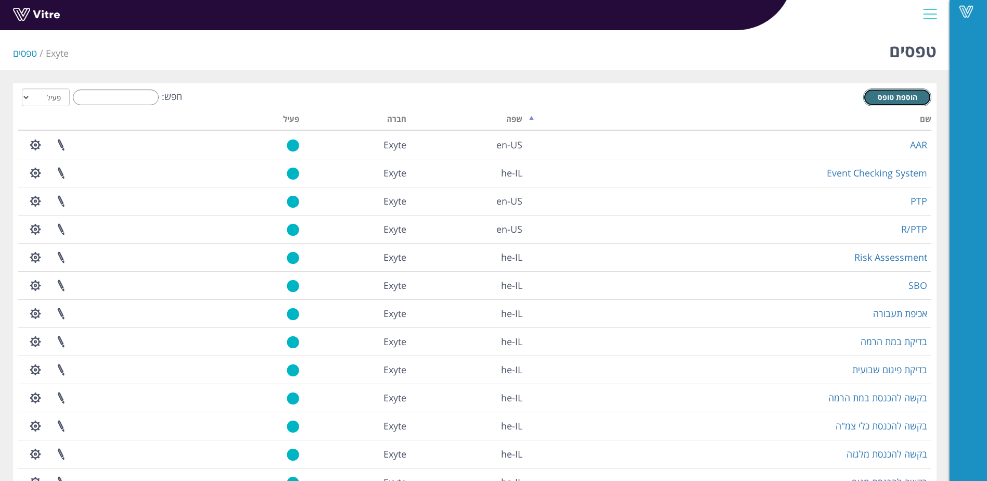
click at [890, 98] on span "הוספת טופס" at bounding box center [898, 97] width 40 height 10
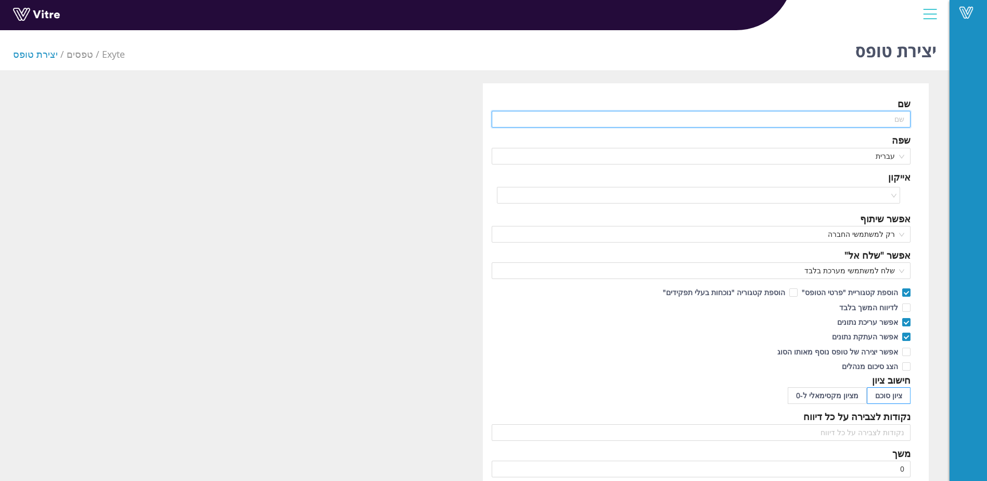
click at [817, 119] on input "text" at bounding box center [702, 119] width 420 height 17
paste input "בדיקות לפני תחילת עבודה על קונסטרוקציה"
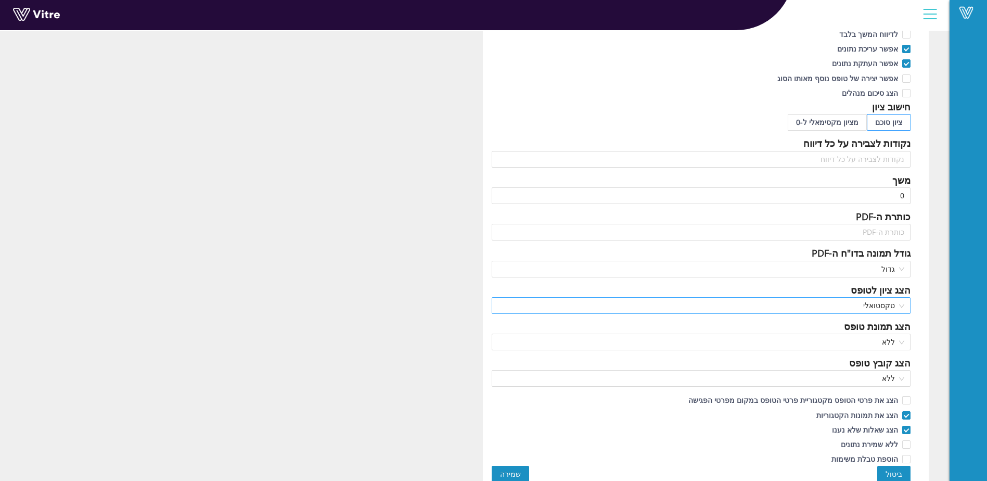
scroll to position [281, 0]
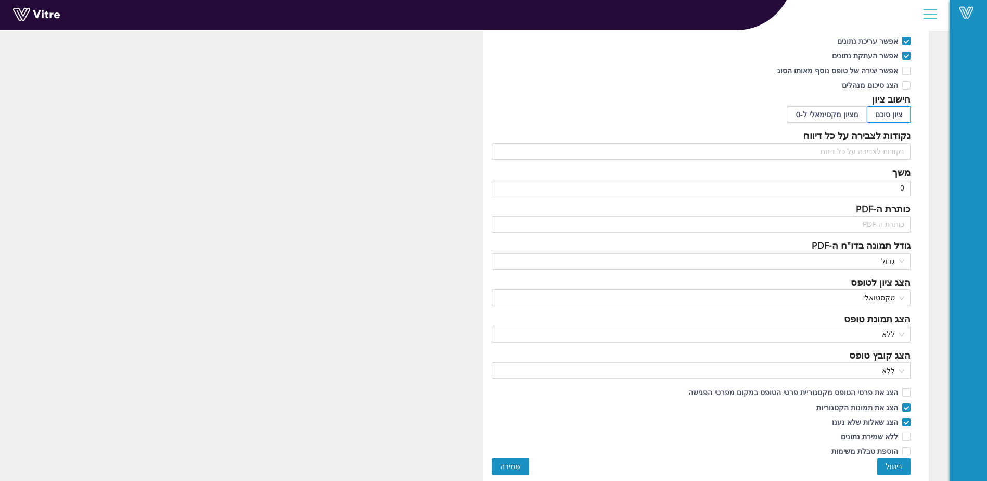
type input "בדיקות לפני תחילת עבודה על קונסטרוקציה"
click at [508, 468] on span "שמירה" at bounding box center [510, 466] width 21 height 11
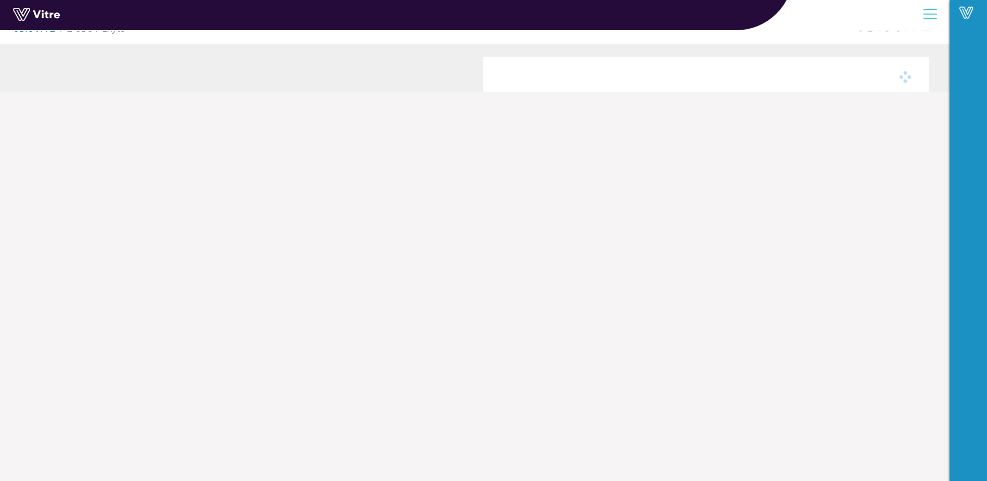
scroll to position [26, 0]
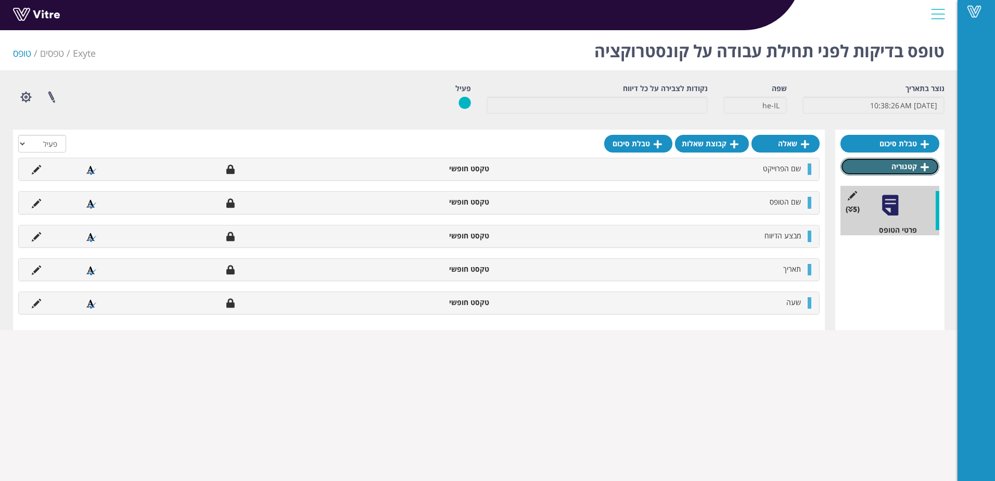
click at [909, 163] on link "קטגוריה" at bounding box center [890, 167] width 99 height 18
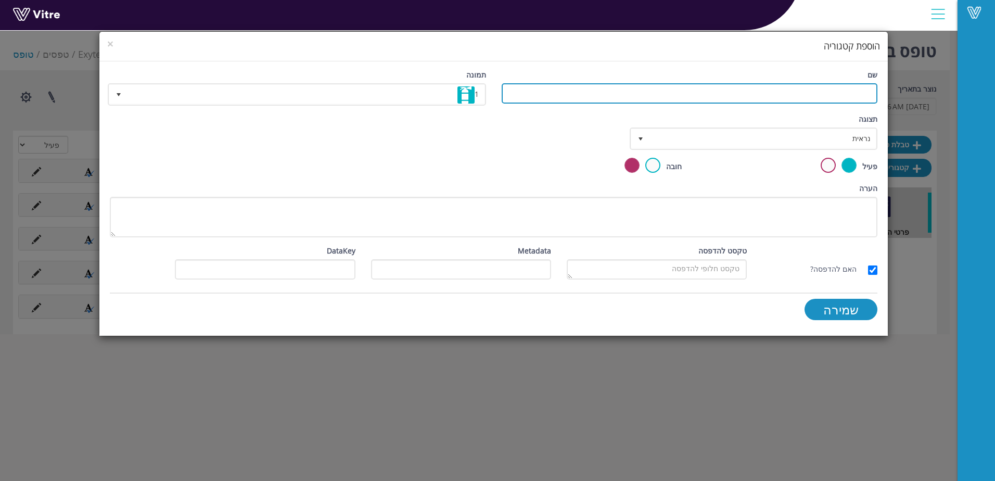
click at [605, 94] on input "שם" at bounding box center [690, 93] width 376 height 20
paste input "א. הכשרות ואישורים"
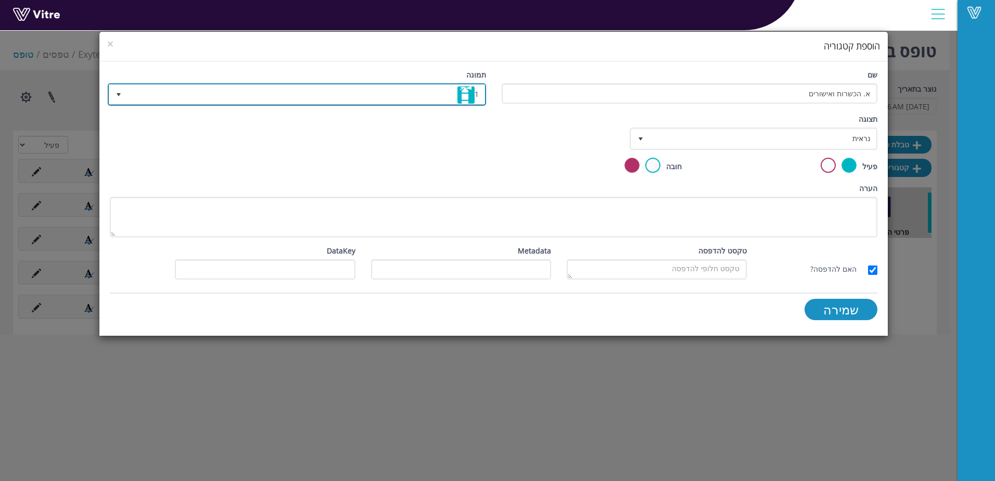
click at [430, 92] on span "1" at bounding box center [307, 94] width 358 height 19
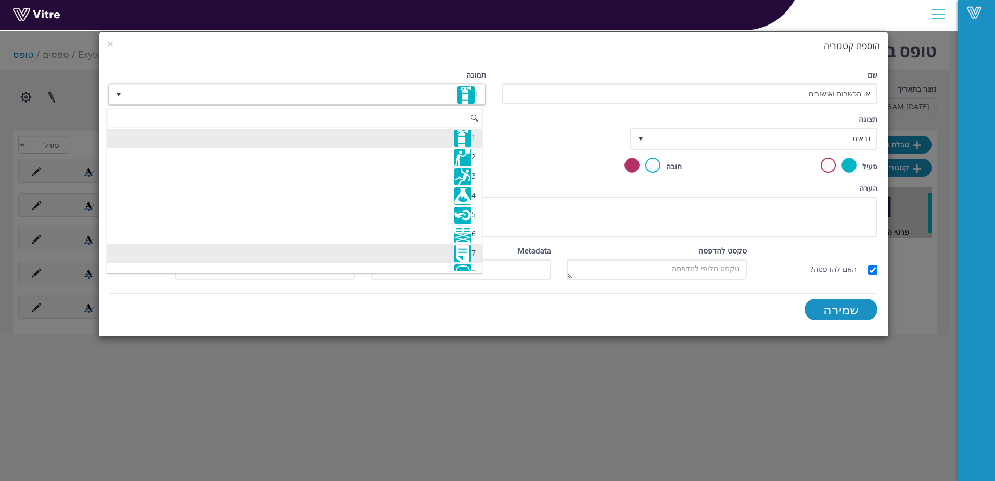
click at [463, 259] on img at bounding box center [462, 253] width 17 height 17
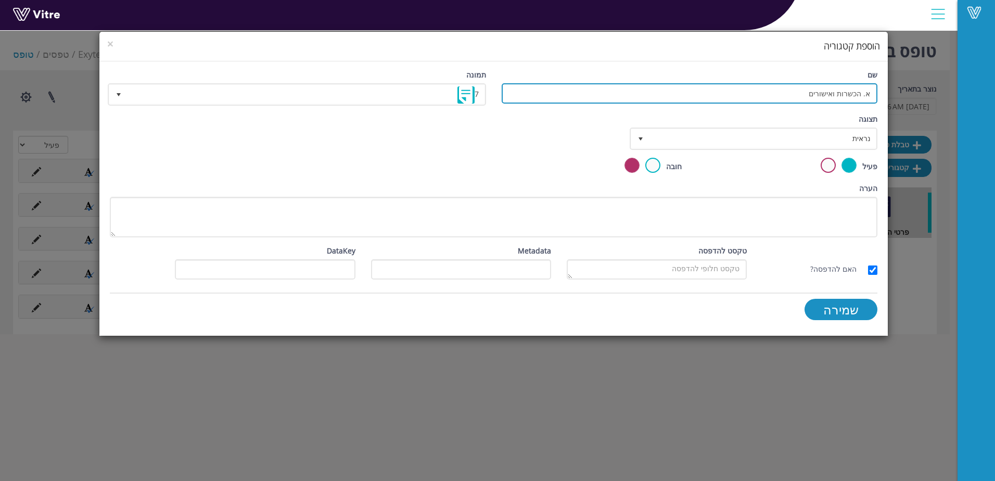
drag, startPoint x: 863, startPoint y: 92, endPoint x: 903, endPoint y: 92, distance: 40.1
click at [903, 92] on div "× הוספת קטגוריה שם א. הכשרות ואישורים תמונה 7 7 תצוגה נראית 0 קביעת משך דקות 0 …" at bounding box center [497, 240] width 995 height 481
type input "הכשרות ואישורים"
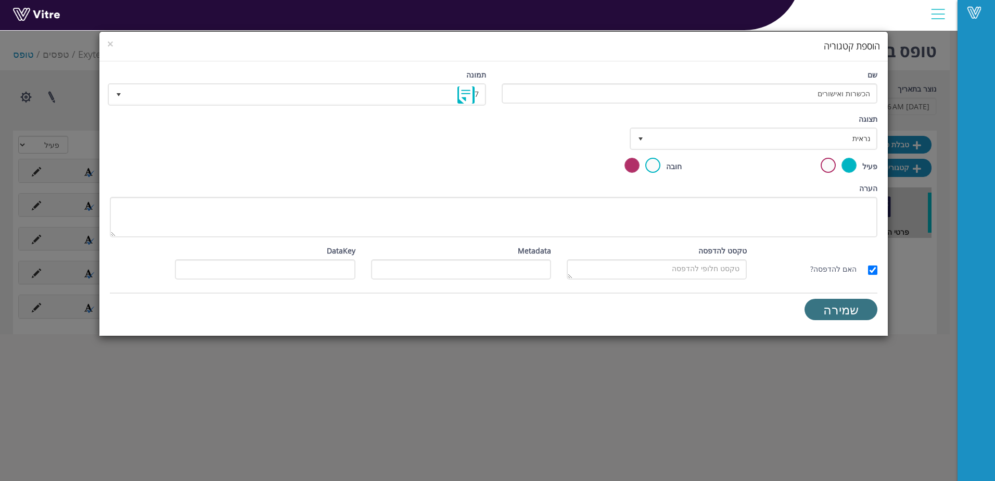
click at [841, 304] on input "שמירה" at bounding box center [841, 309] width 73 height 21
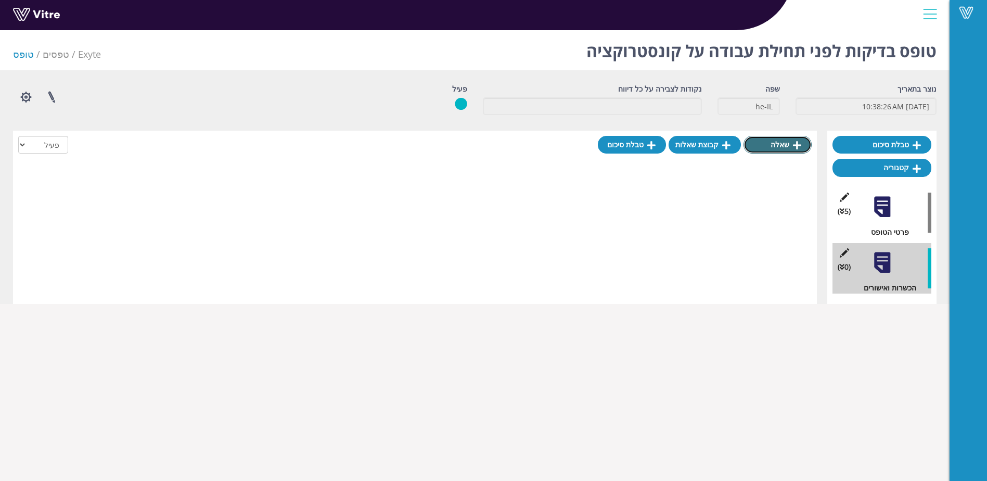
click at [783, 144] on link "שאלה" at bounding box center [778, 145] width 68 height 18
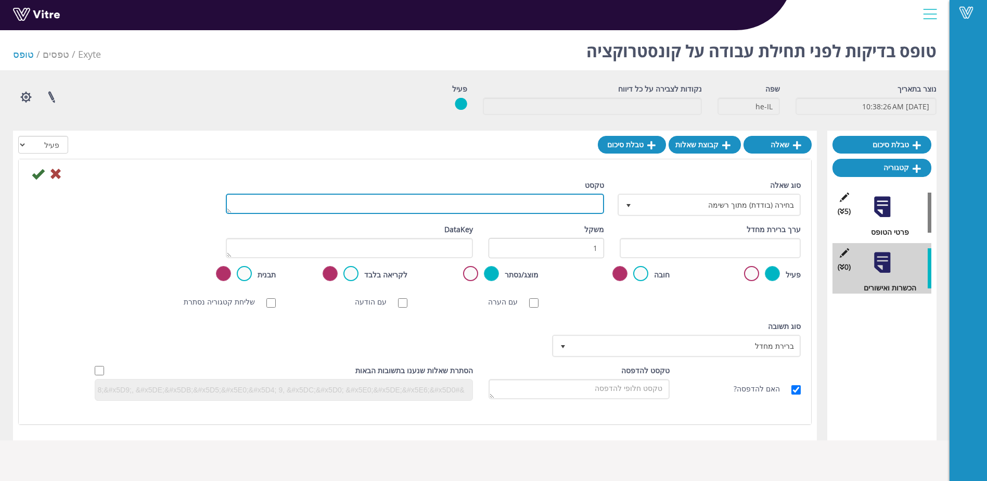
click at [576, 207] on textarea "טקסט" at bounding box center [415, 204] width 378 height 20
paste textarea "הכשרות ואישורים"
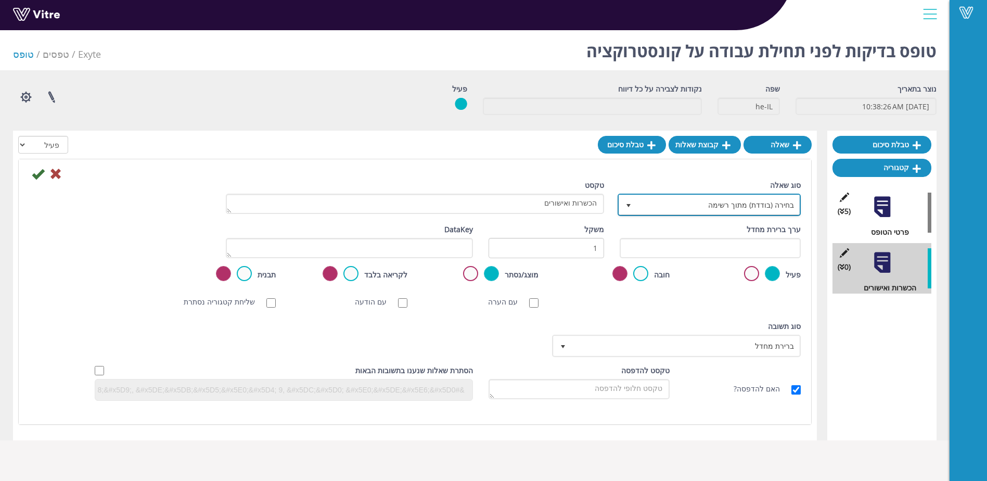
click at [705, 208] on span "בחירה (בודדת) מתוך רשימה" at bounding box center [719, 204] width 162 height 19
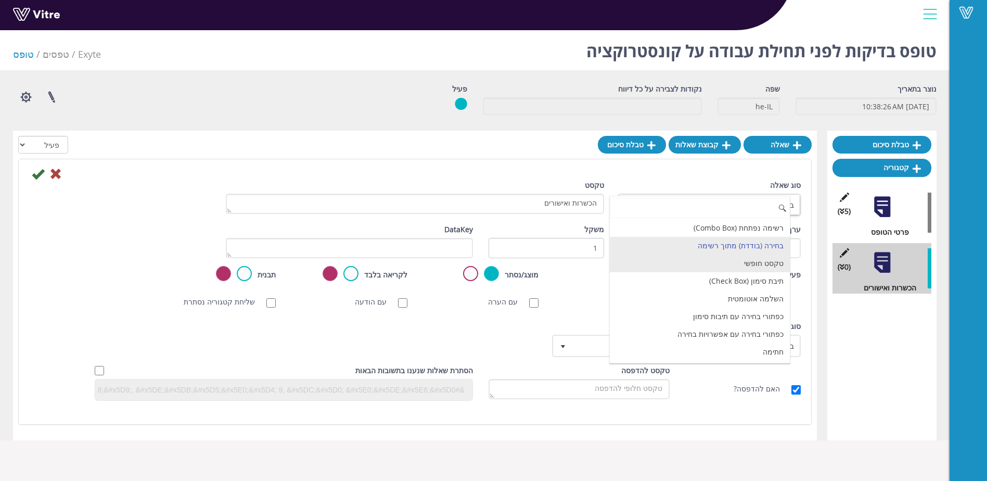
click at [765, 261] on li "טקסט חופשי" at bounding box center [700, 264] width 180 height 18
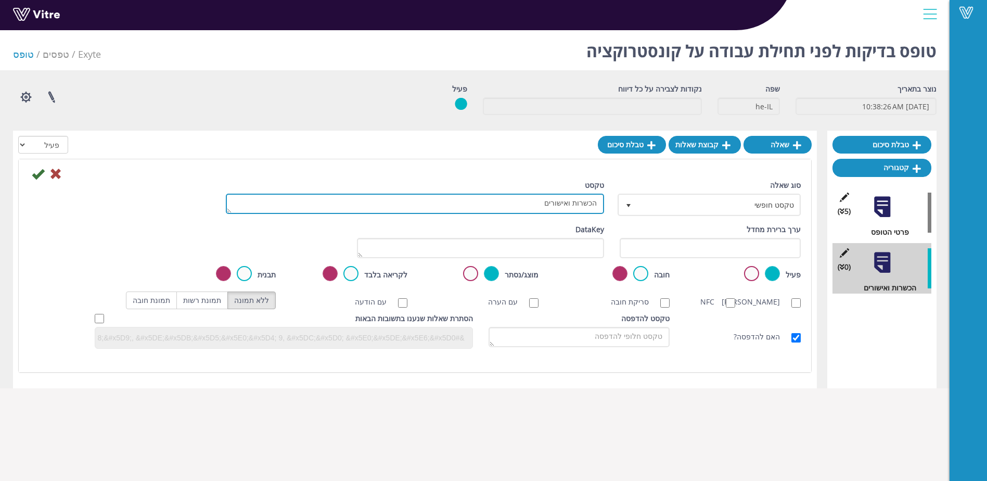
click at [541, 203] on textarea "הכשרות ואישורים" at bounding box center [415, 204] width 378 height 20
click at [488, 198] on textarea "הכשרות ואישורים. נא לבחור שאלה" at bounding box center [415, 204] width 378 height 20
click at [508, 201] on textarea "הכשרות ואישורים. נא לבחור שאלה" at bounding box center [415, 204] width 378 height 20
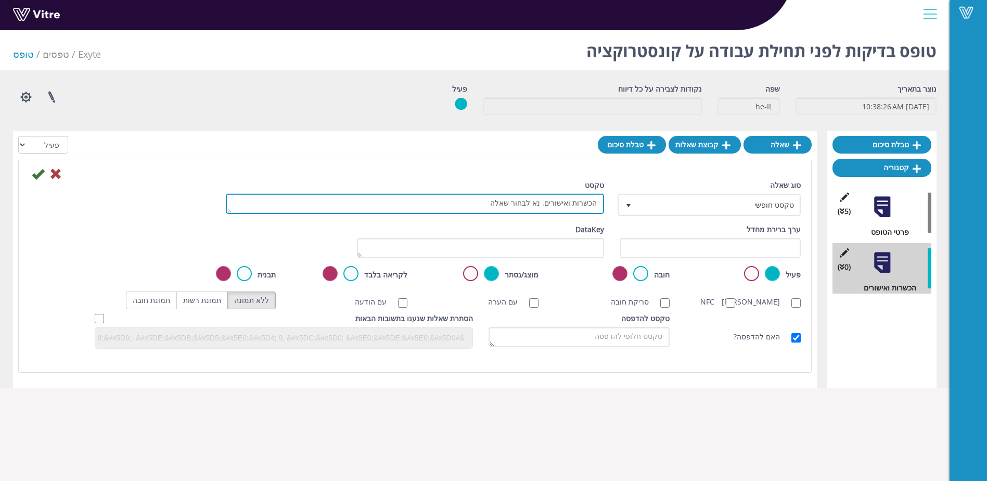
drag, startPoint x: 495, startPoint y: 204, endPoint x: 547, endPoint y: 211, distance: 53.1
click at [547, 211] on textarea "הכשרות ואישורים. נא לבחור שאלה" at bounding box center [415, 204] width 378 height 20
type textarea "הכשרות ואישורים"
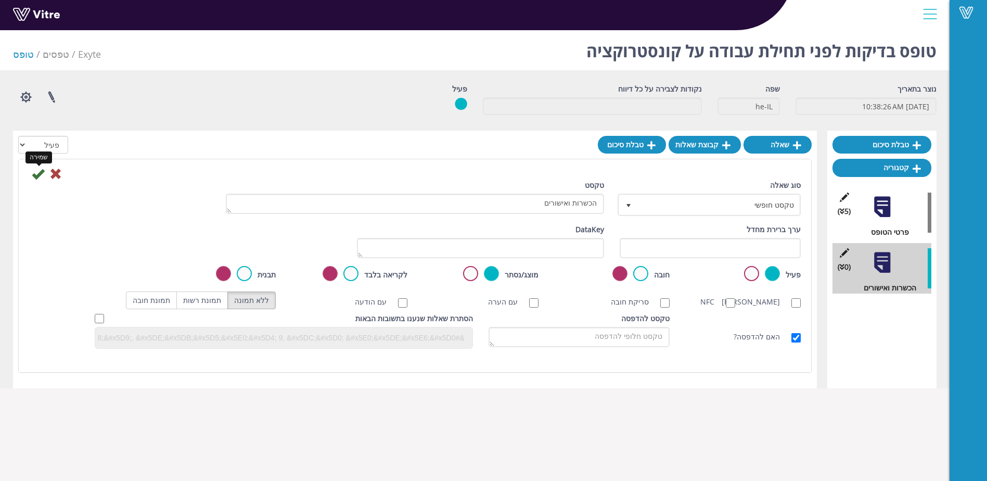
click at [40, 176] on icon at bounding box center [38, 174] width 12 height 12
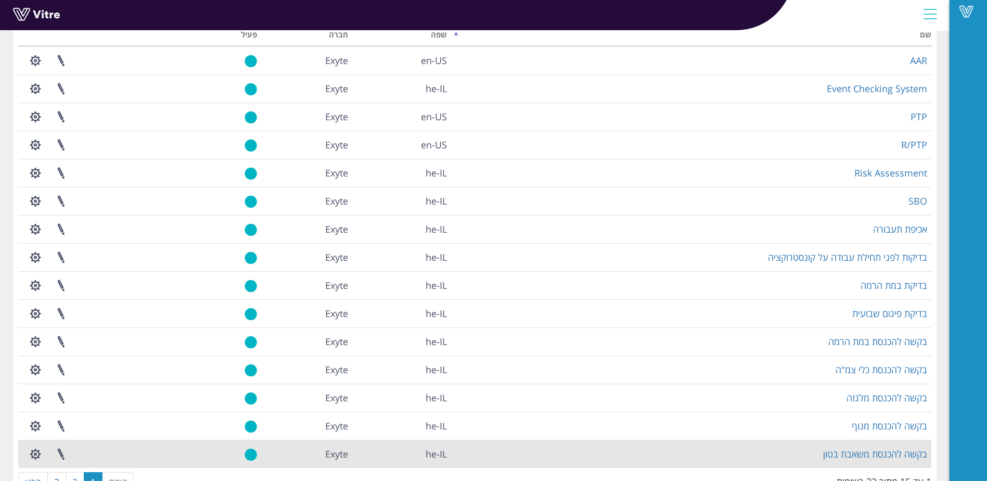
scroll to position [119, 0]
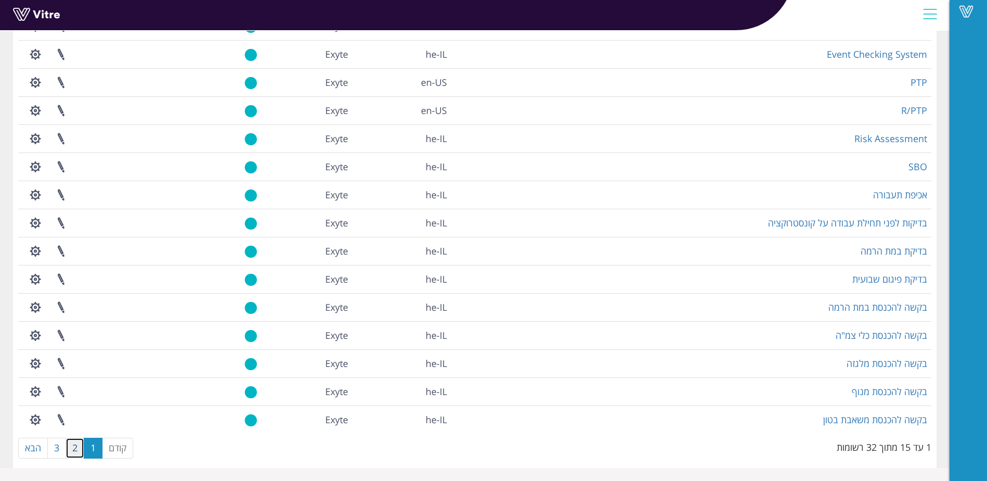
click at [78, 449] on link "2" at bounding box center [75, 448] width 19 height 21
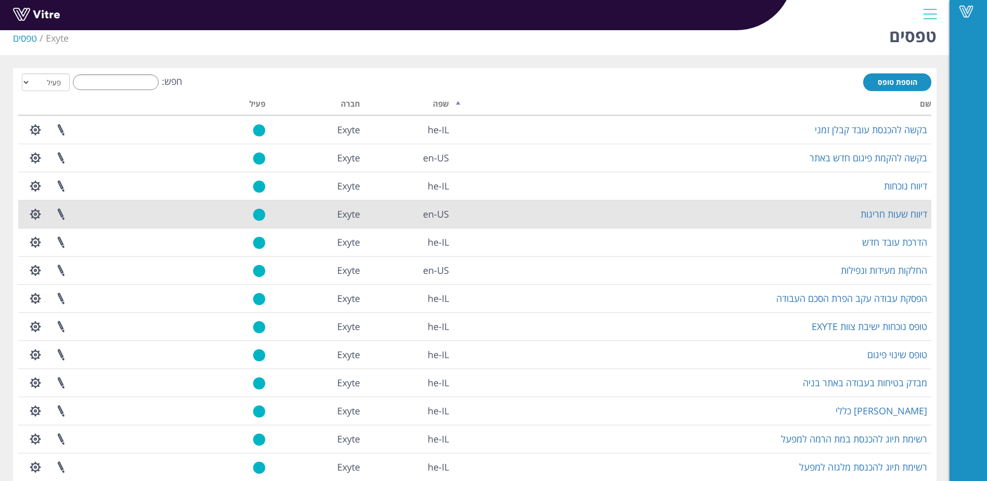
scroll to position [0, 0]
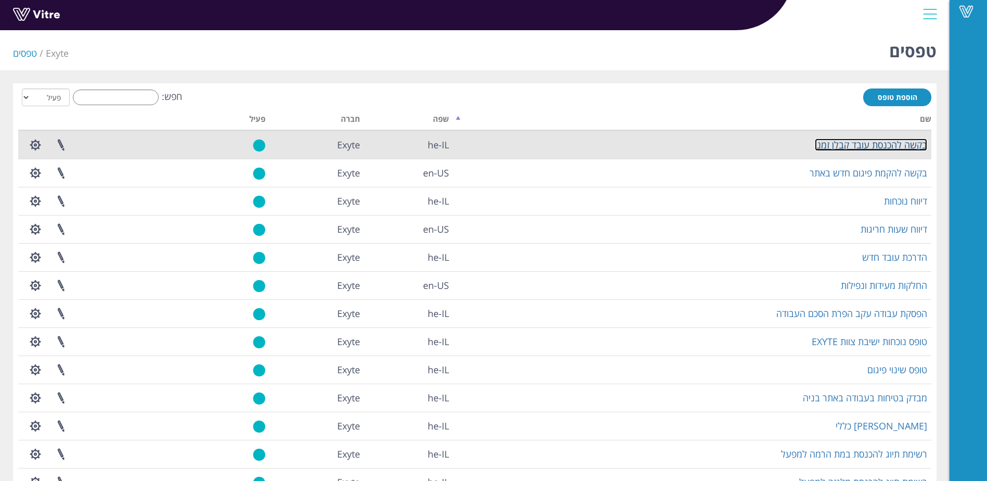
click at [836, 143] on link "בקשה להכנסת עובד קבלן זמני" at bounding box center [871, 144] width 112 height 12
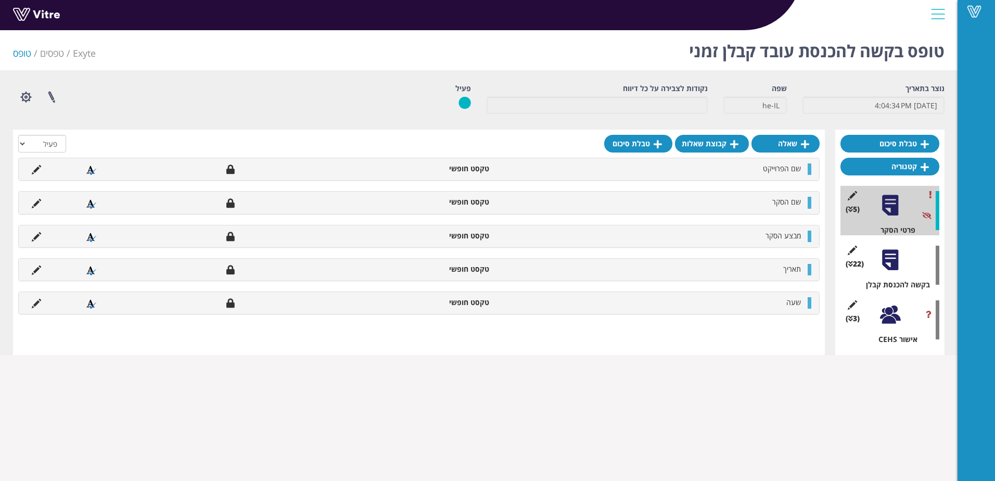
click at [894, 258] on div at bounding box center [890, 259] width 23 height 23
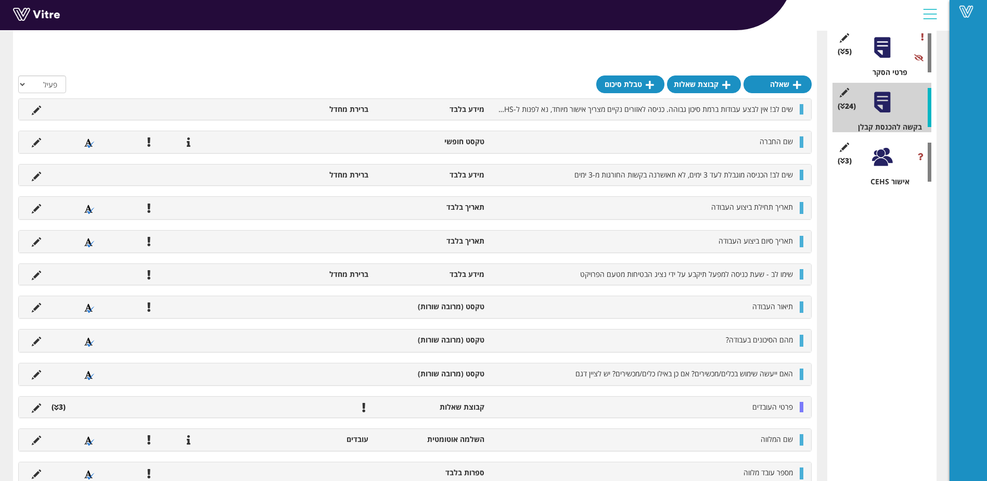
scroll to position [117, 0]
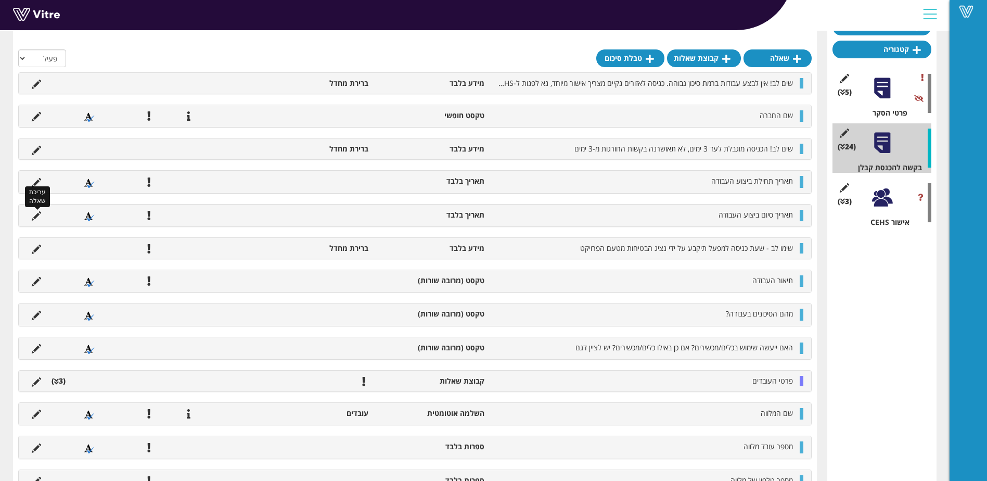
click at [33, 214] on icon at bounding box center [36, 215] width 9 height 9
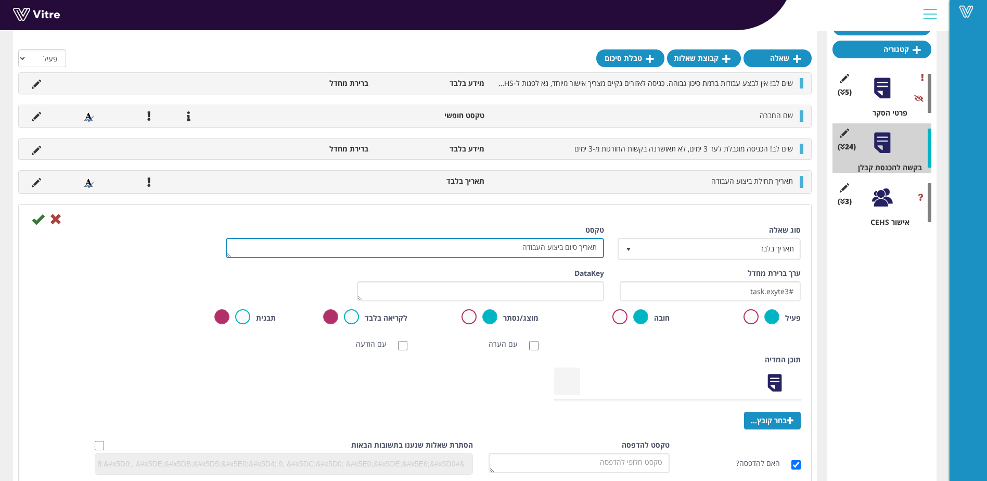
click at [500, 253] on textarea "תאריך סיום ביצוע העבודה" at bounding box center [415, 248] width 378 height 20
type textarea "תאריך סיום ביצוע העבודה והחזרת תג לאקסייט"
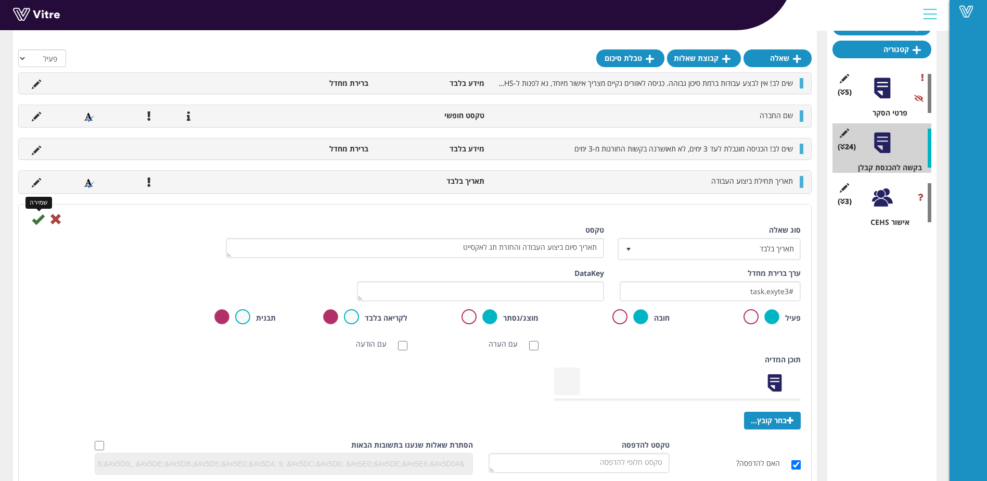
click at [36, 217] on icon at bounding box center [38, 219] width 12 height 12
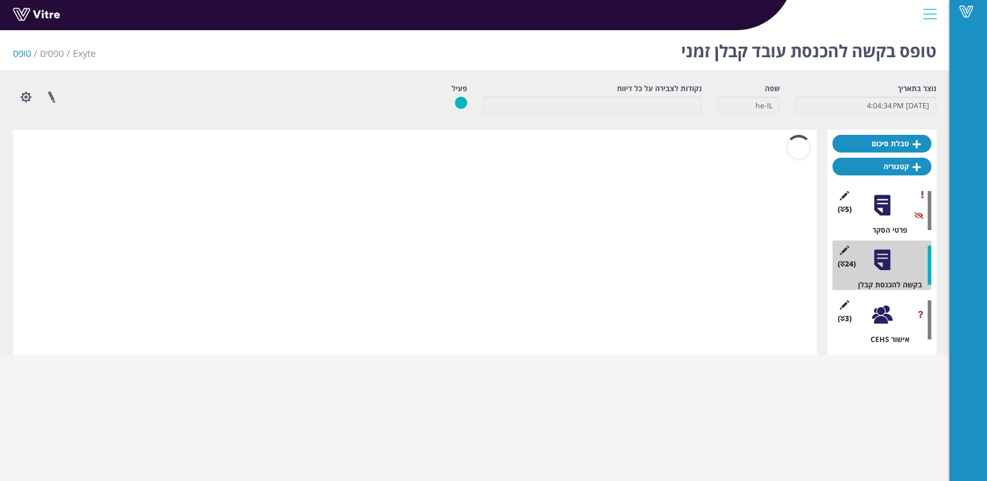
scroll to position [0, 0]
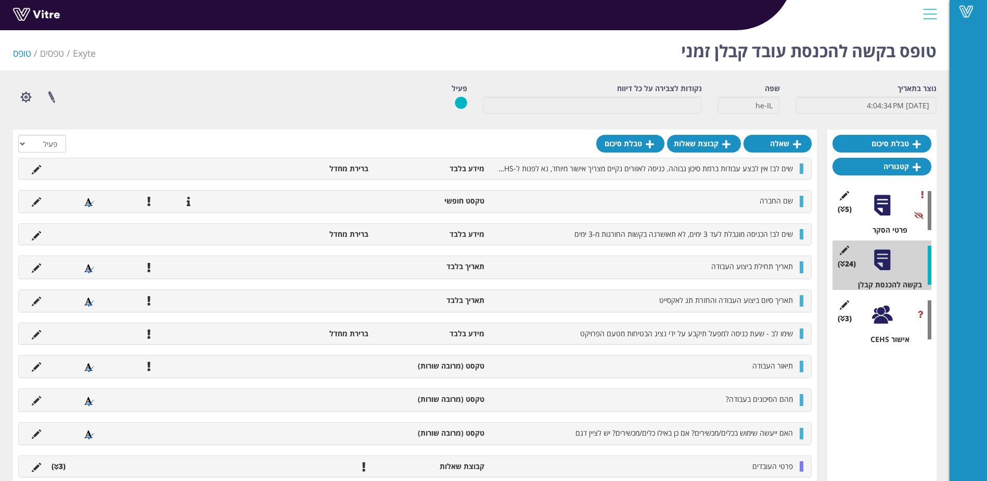
click at [892, 315] on div at bounding box center [882, 314] width 23 height 23
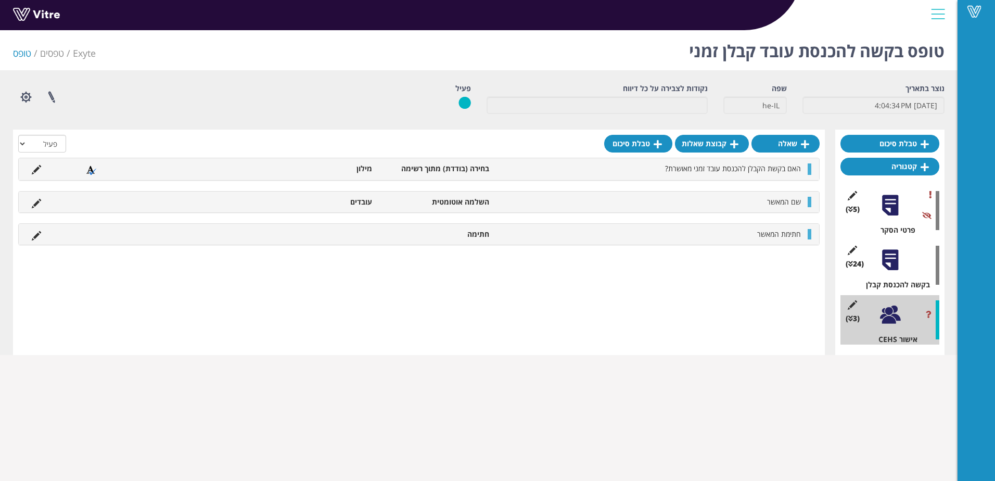
click at [895, 256] on div at bounding box center [890, 259] width 23 height 23
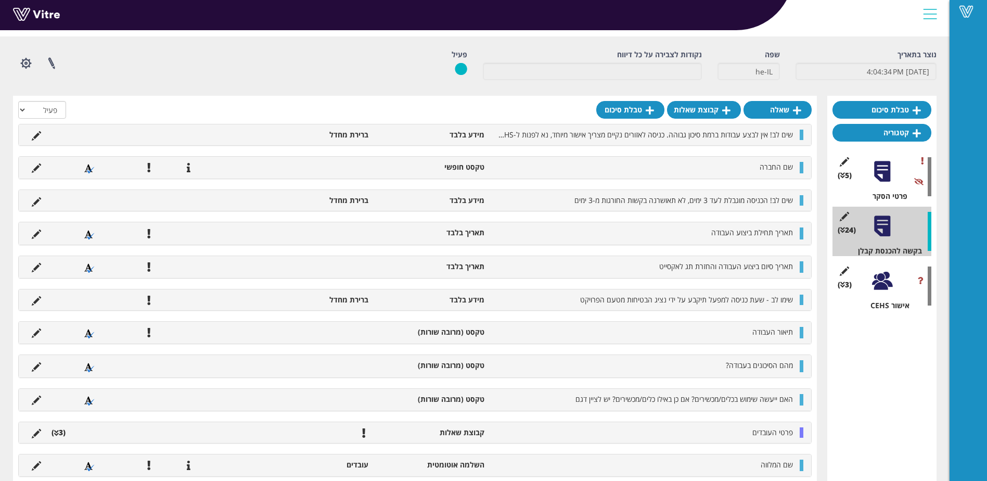
scroll to position [52, 0]
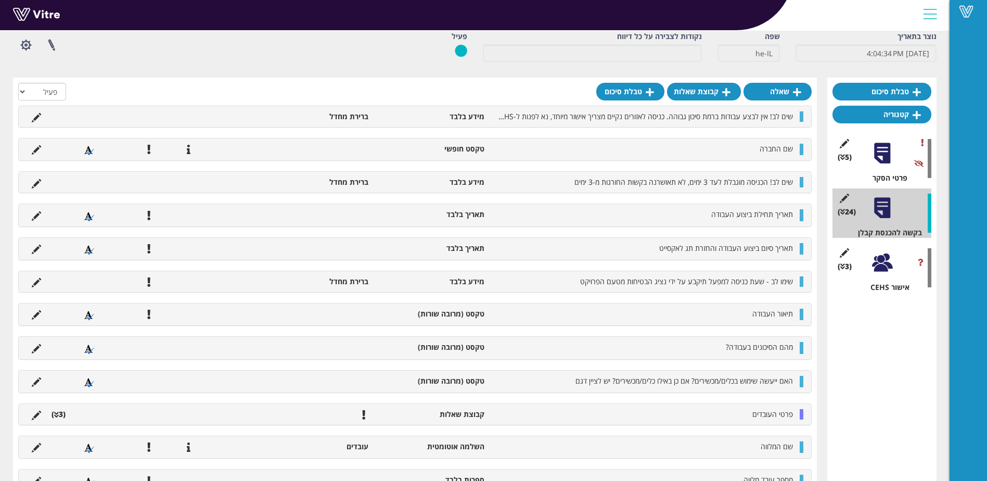
click at [879, 272] on div at bounding box center [882, 262] width 23 height 23
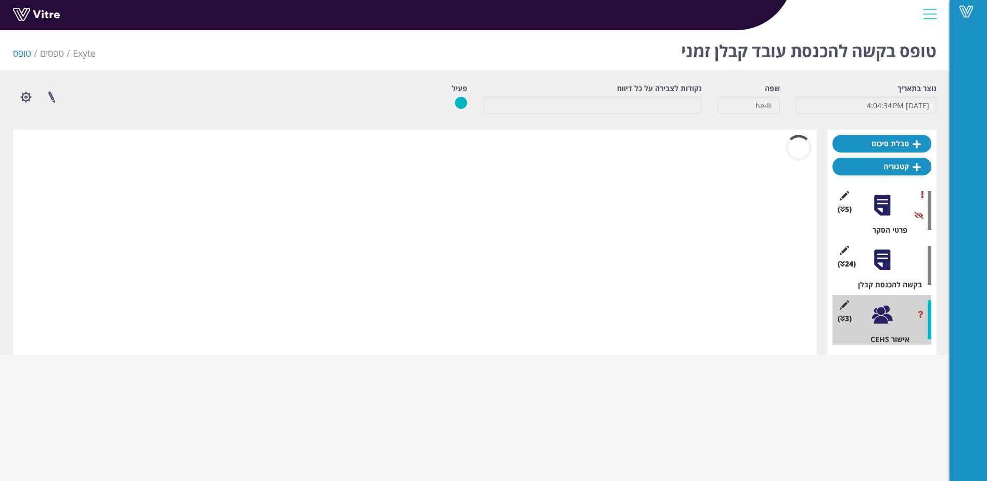
scroll to position [0, 0]
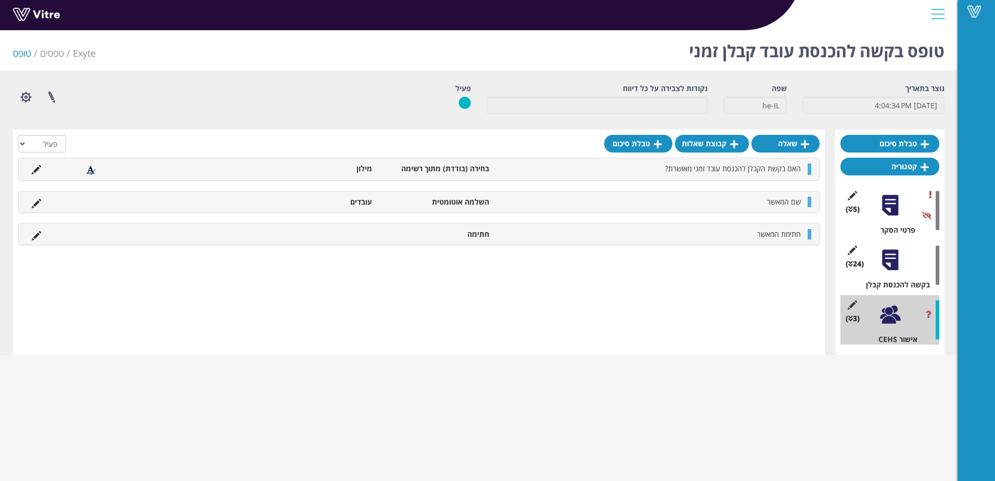
click at [886, 253] on div at bounding box center [890, 259] width 23 height 23
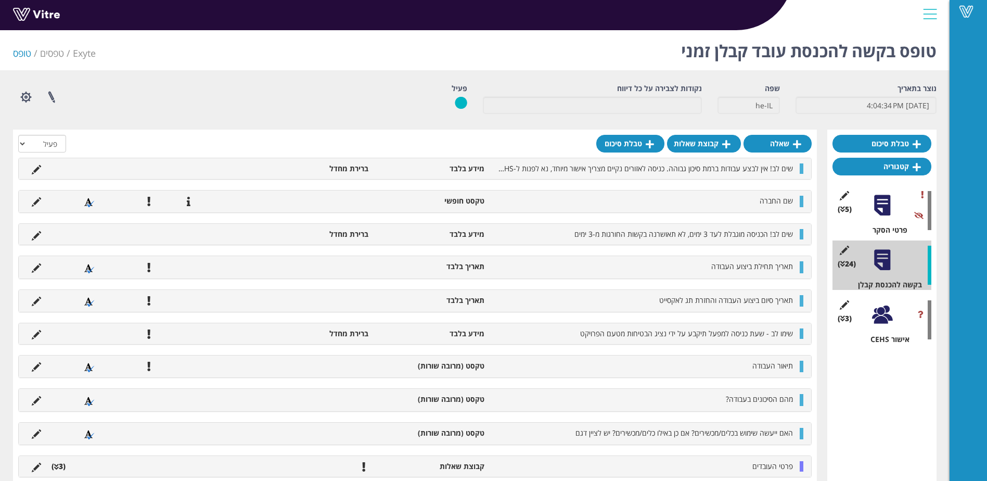
click at [899, 309] on div "(3 ) אישור CEHS" at bounding box center [882, 319] width 99 height 49
click at [890, 309] on div at bounding box center [882, 314] width 23 height 23
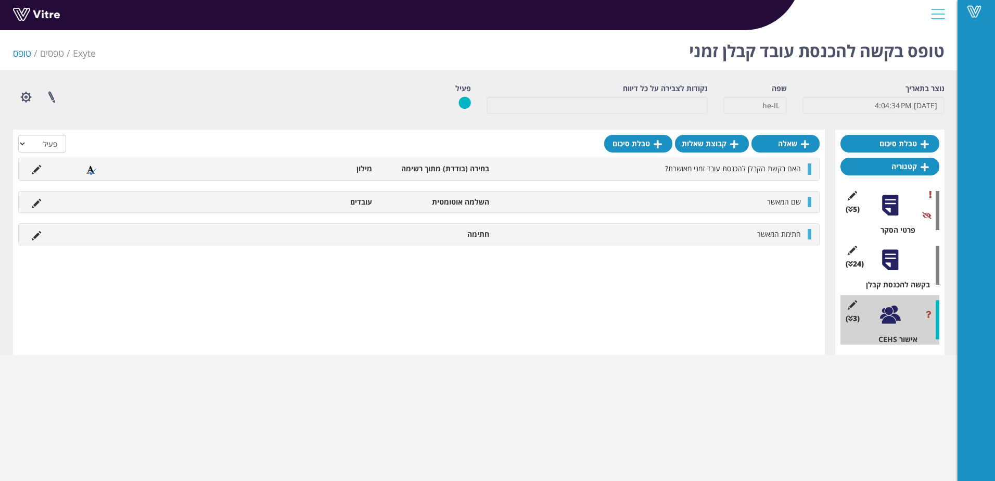
click at [893, 257] on div at bounding box center [890, 259] width 23 height 23
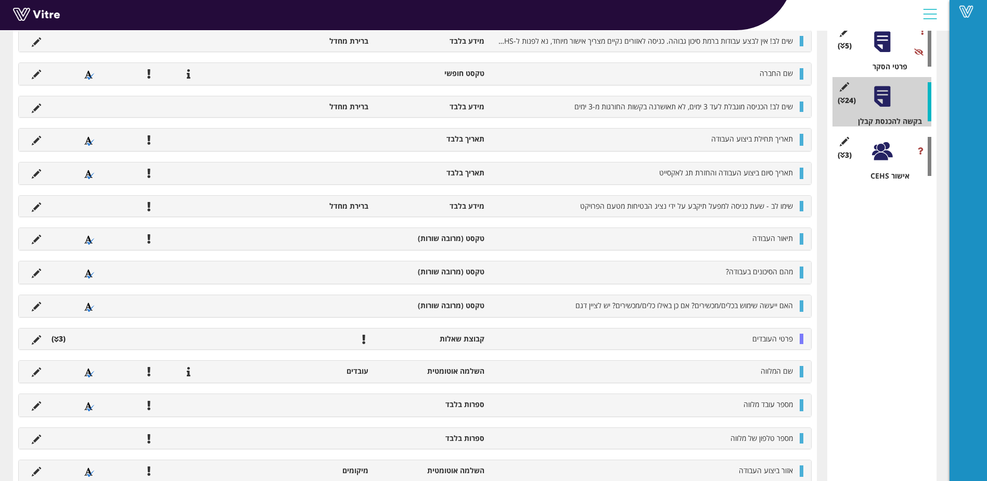
scroll to position [208, 0]
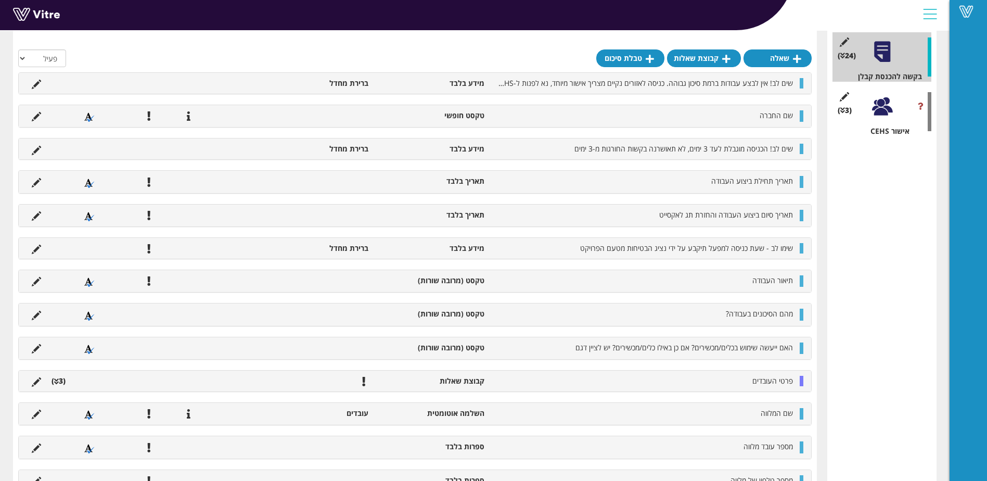
click at [880, 109] on div at bounding box center [882, 106] width 23 height 23
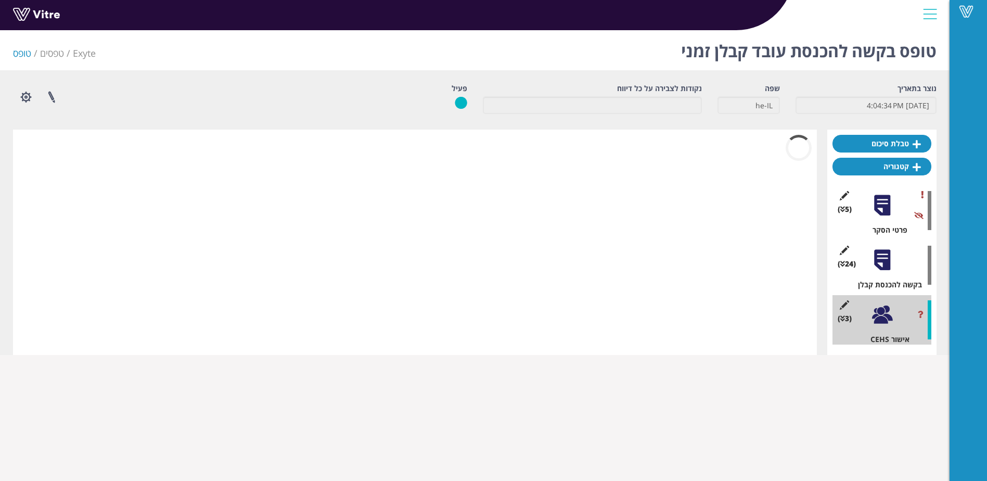
scroll to position [0, 0]
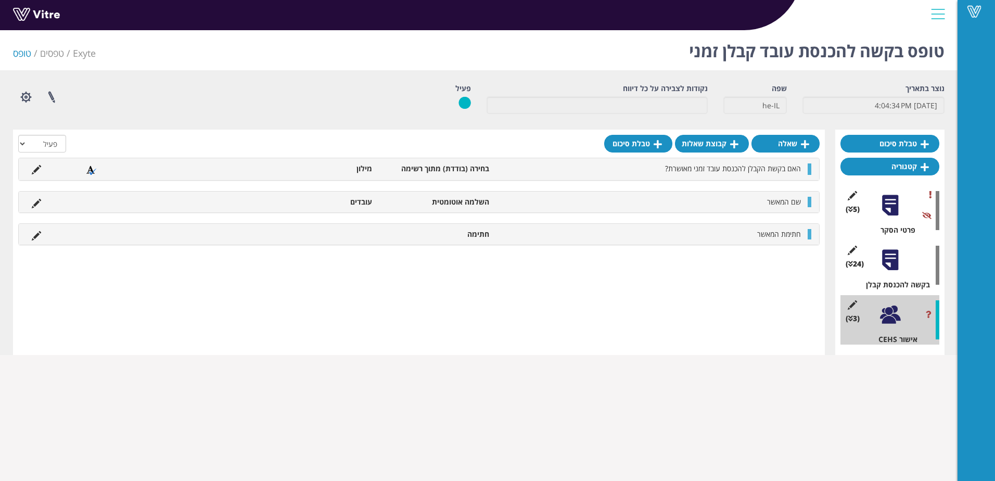
click at [910, 260] on div "(24 ) בקשה להכנסת קבלן" at bounding box center [890, 264] width 99 height 49
click at [901, 261] on div at bounding box center [890, 259] width 23 height 23
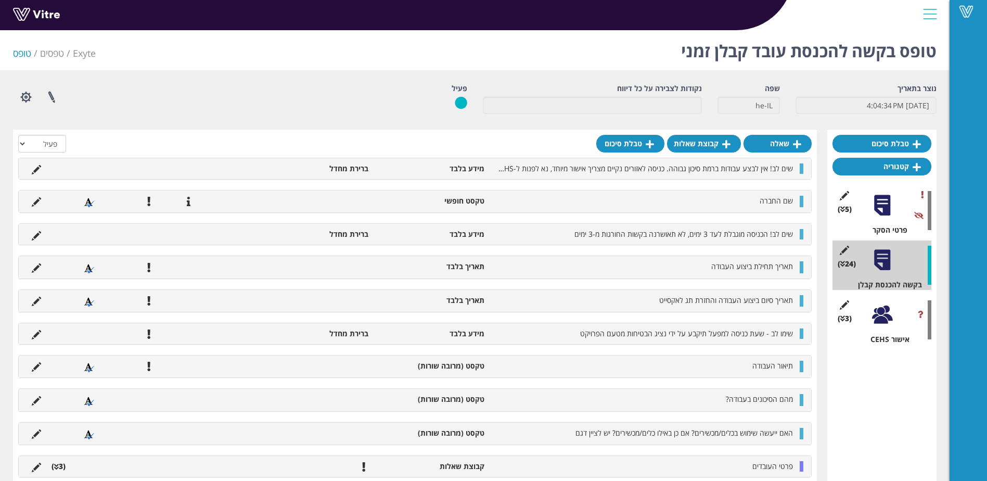
click at [886, 311] on div at bounding box center [882, 314] width 23 height 23
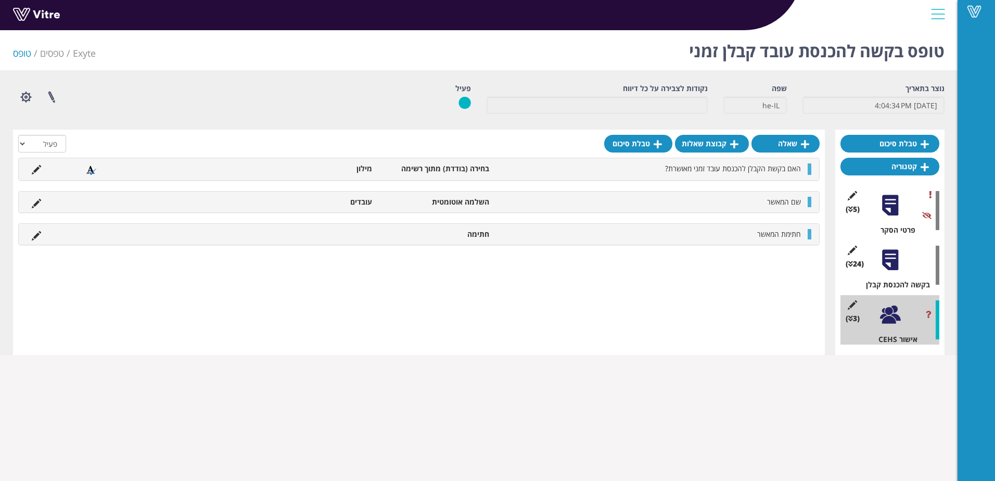
click at [883, 259] on div at bounding box center [890, 259] width 23 height 23
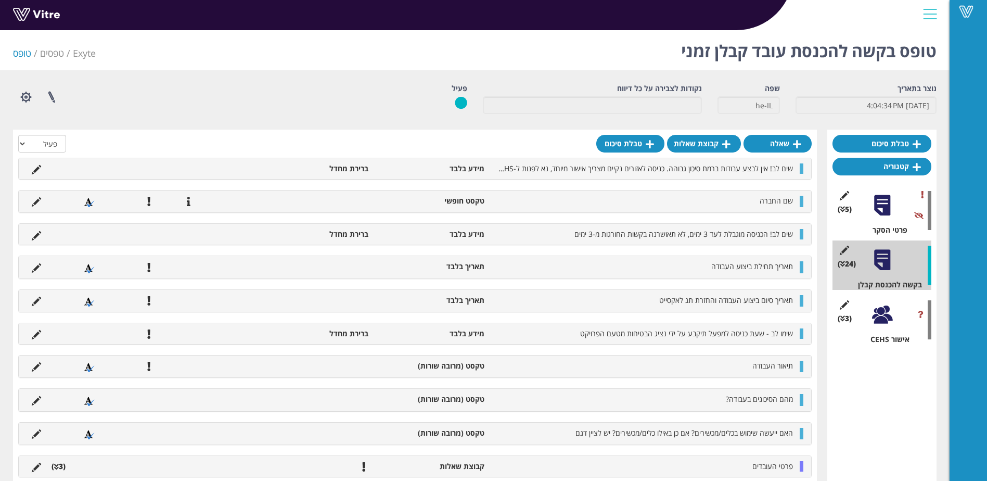
click at [891, 320] on div at bounding box center [882, 314] width 23 height 23
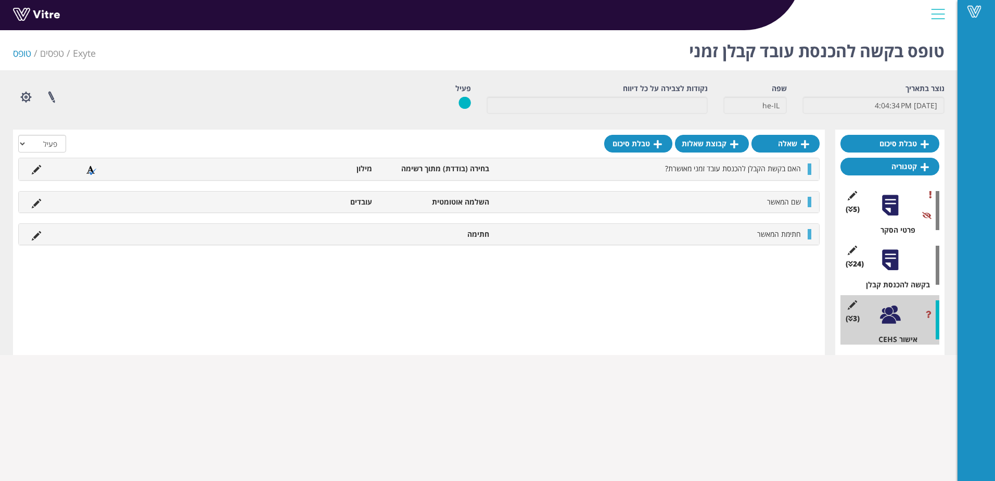
click at [894, 261] on div at bounding box center [890, 259] width 23 height 23
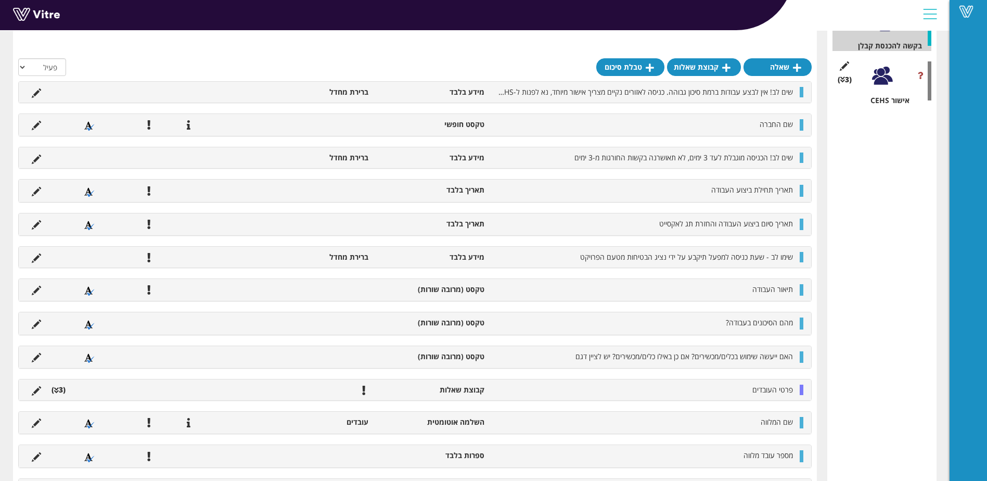
scroll to position [173, 0]
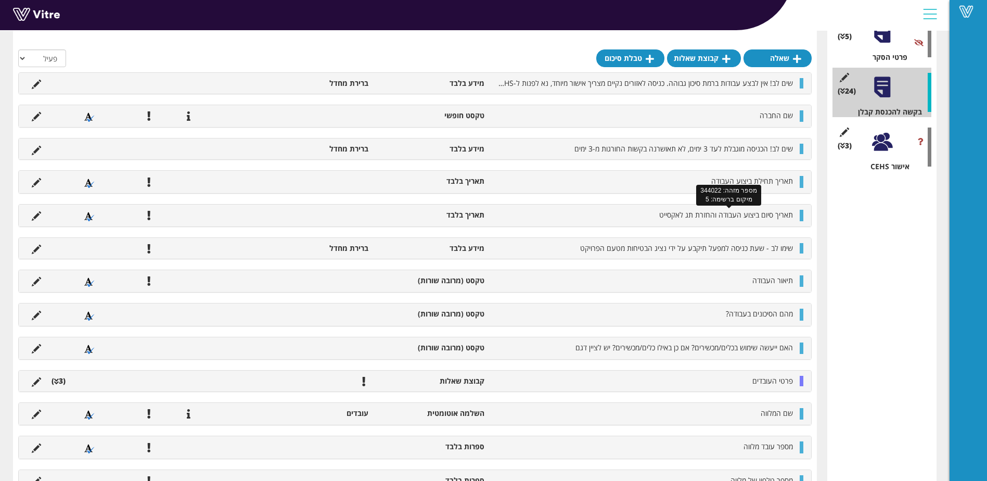
click at [701, 216] on span "תאריך סיום ביצוע העבודה והחזרת תג לאקסייט" at bounding box center [727, 215] width 134 height 10
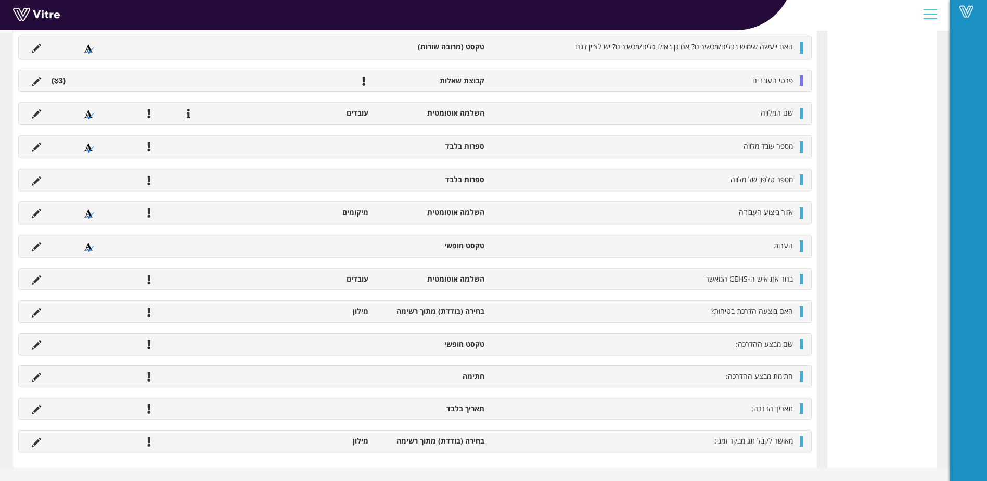
scroll to position [542, 0]
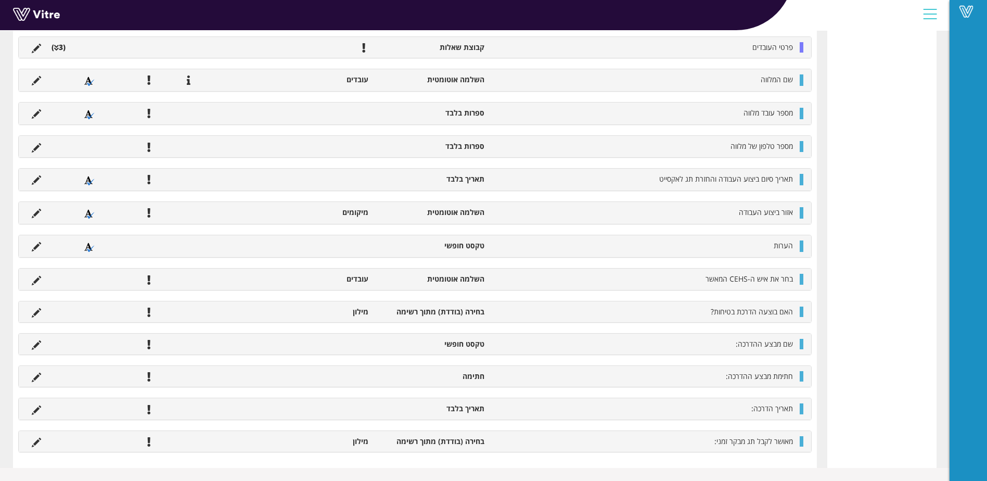
drag, startPoint x: 812, startPoint y: 424, endPoint x: 794, endPoint y: 374, distance: 52.5
click at [794, 405] on div "שאלה קבוצת שאלות טבלת סיכום הכל פעיל לא פעיל שים לב! אין לבצע עבודות ברמת סיכון…" at bounding box center [415, 27] width 804 height 881
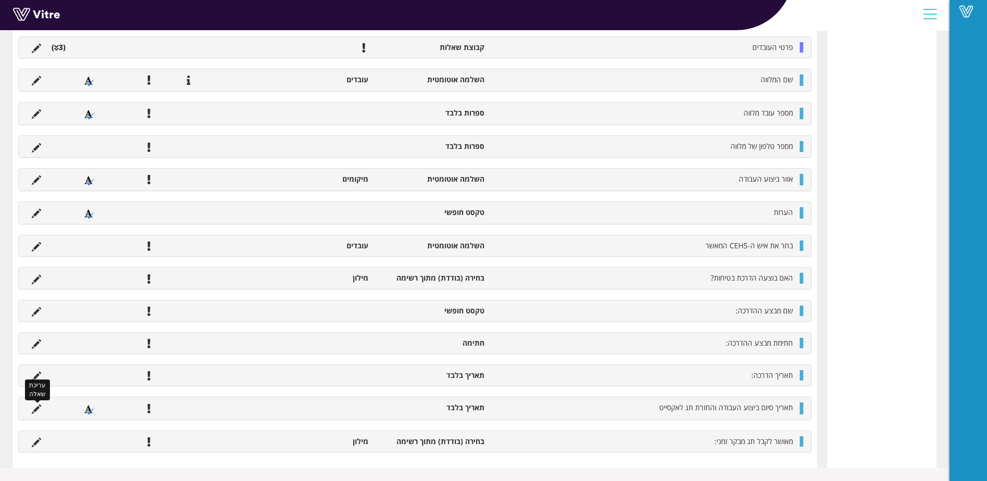
click at [37, 407] on icon at bounding box center [36, 408] width 9 height 9
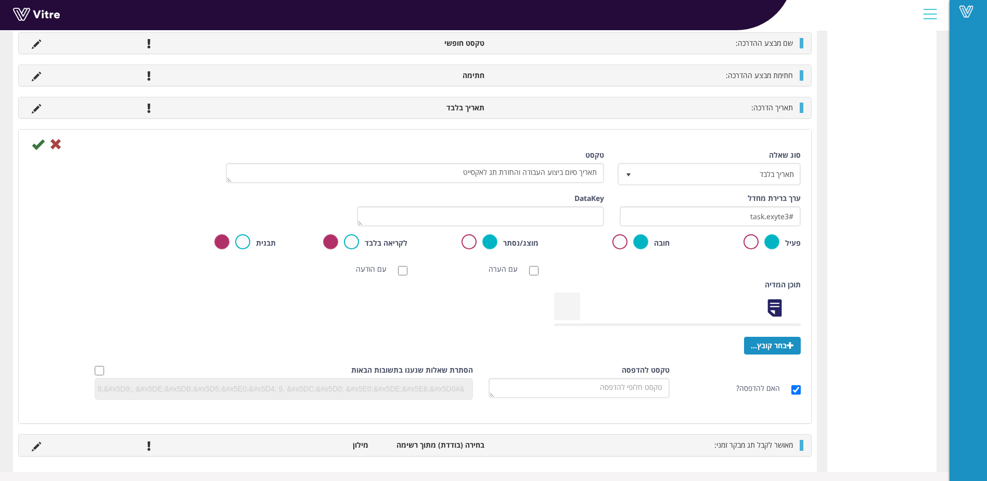
scroll to position [814, 0]
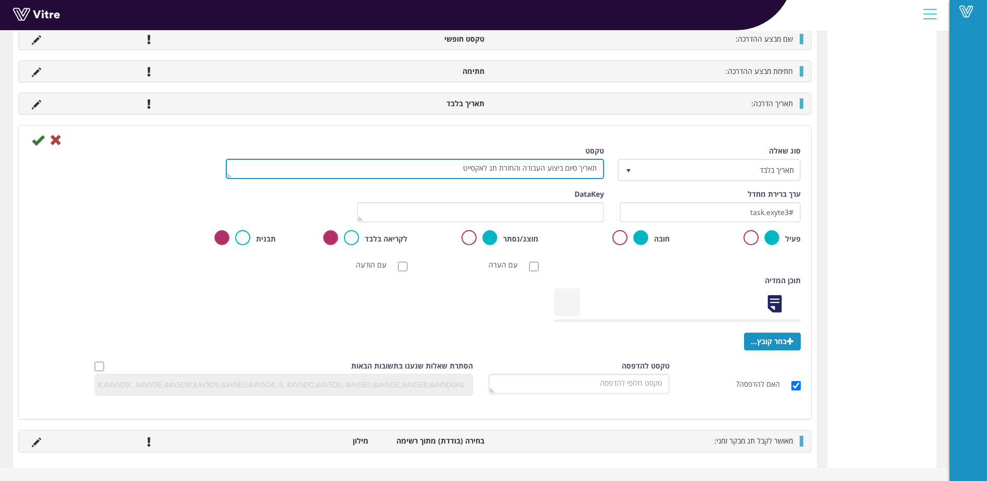
drag, startPoint x: 597, startPoint y: 169, endPoint x: 466, endPoint y: 170, distance: 130.1
click at [457, 167] on textarea "תאריך סיום ביצוע העבודה והחזרת תג לאקסייט" at bounding box center [415, 169] width 378 height 20
click at [557, 169] on textarea "תאריך סיום ביצוע העבודה והחזרת תג לאקסייט" at bounding box center [415, 169] width 378 height 20
click at [510, 163] on textarea "תאריך סיום ביצוע העבודה והחזרת תג לאקסייט" at bounding box center [415, 169] width 378 height 20
click at [515, 164] on textarea "תאריך סיום ביצוע העבודה והחזרת תג לאקסייט" at bounding box center [415, 169] width 378 height 20
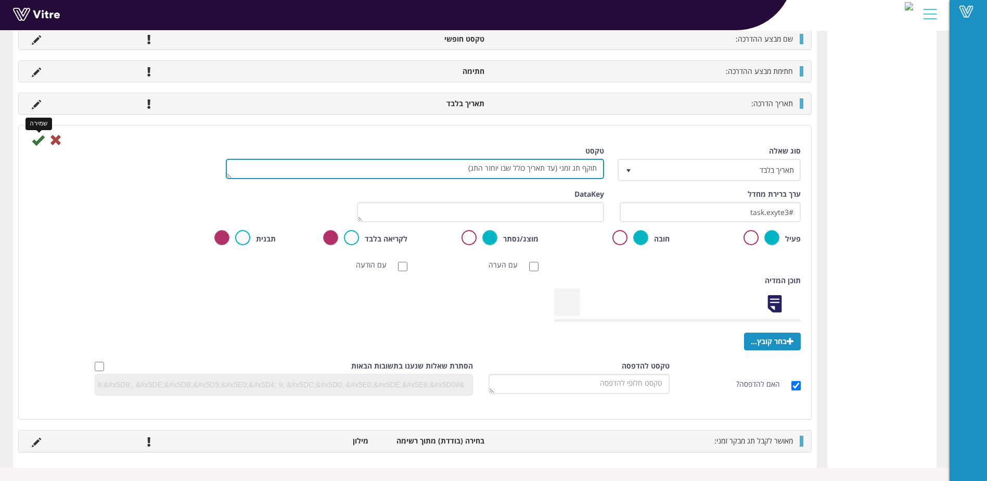
type textarea "תוקף תג זמני (עד תאריך כולל שבו יוחזר התג)"
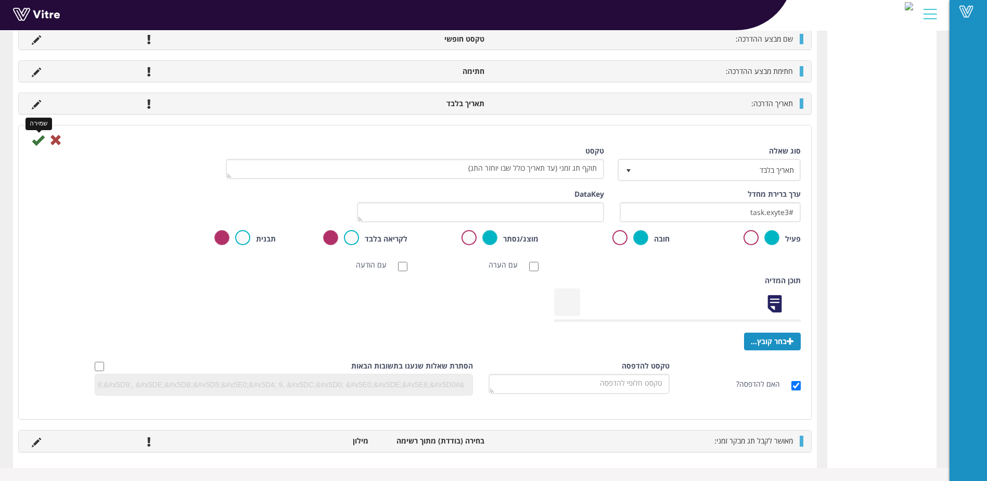
click at [34, 141] on icon at bounding box center [38, 140] width 12 height 12
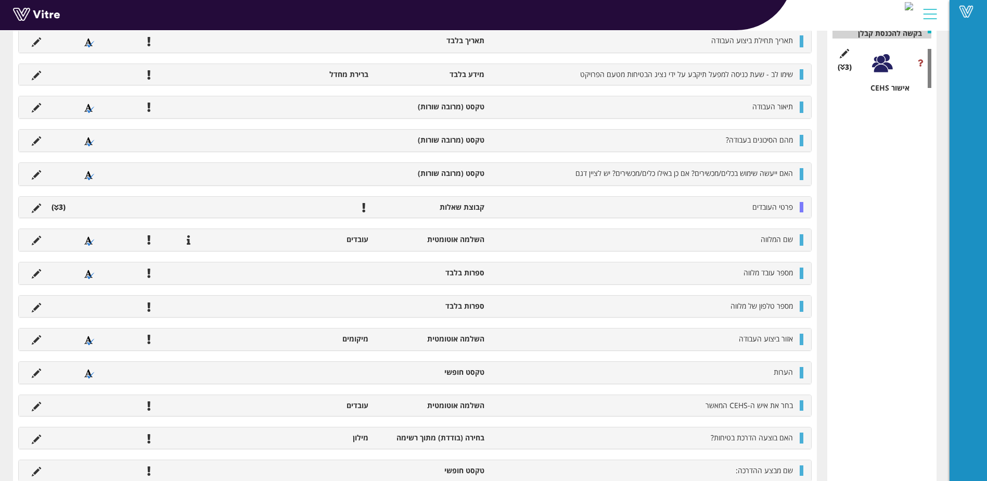
scroll to position [552, 0]
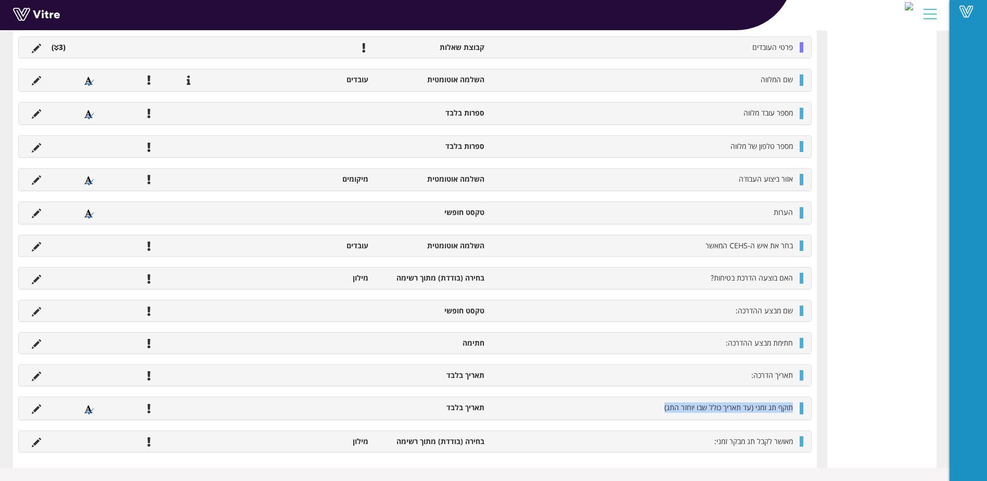
drag, startPoint x: 793, startPoint y: 406, endPoint x: 665, endPoint y: 410, distance: 128.1
click at [665, 410] on li "תוקף תג זמני (עד תאריך כולל שבו יוחזר התג)" at bounding box center [644, 407] width 309 height 10
copy span "תוקף תג זמני (עד תאריך כולל שבו יוחזר התג)"
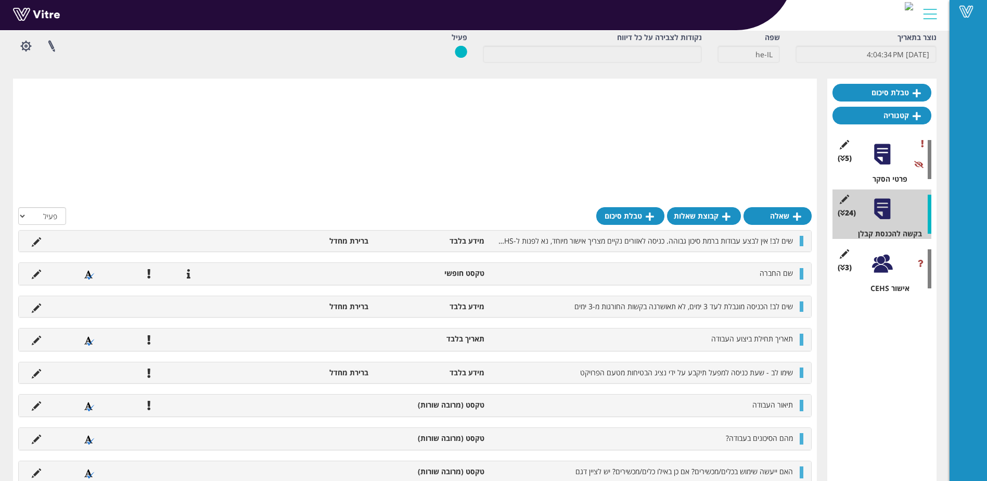
scroll to position [0, 0]
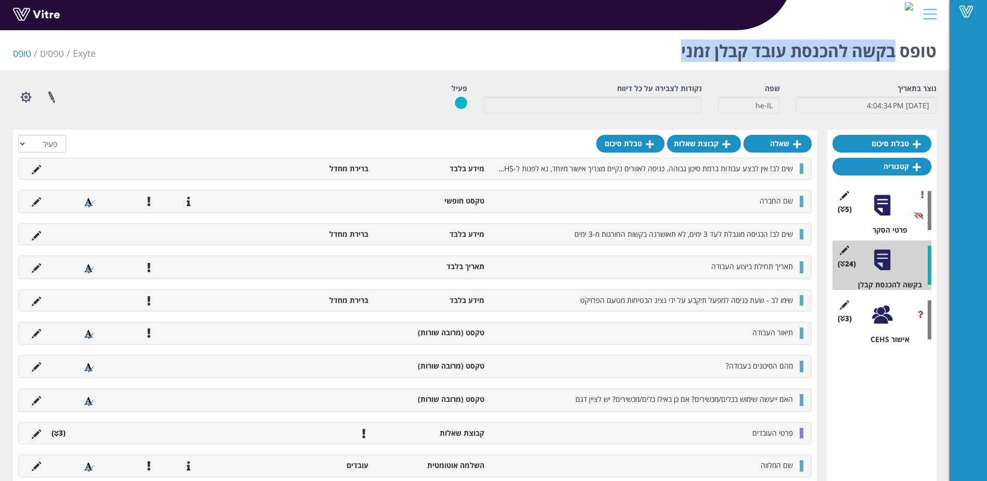
drag, startPoint x: 896, startPoint y: 50, endPoint x: 666, endPoint y: 55, distance: 230.6
click at [666, 55] on div "טופס בקשה להכנסת עובד קבלן זמני Exyte טפסים טופס" at bounding box center [475, 48] width 950 height 44
copy h1 "בקשה להכנסת עובד קבלן זמני"
